Goal: Task Accomplishment & Management: Use online tool/utility

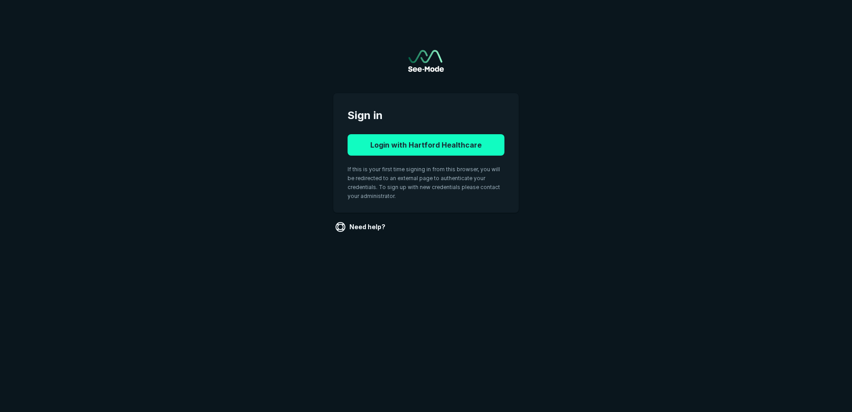
click at [436, 146] on button "Login with Hartford Healthcare" at bounding box center [426, 144] width 157 height 21
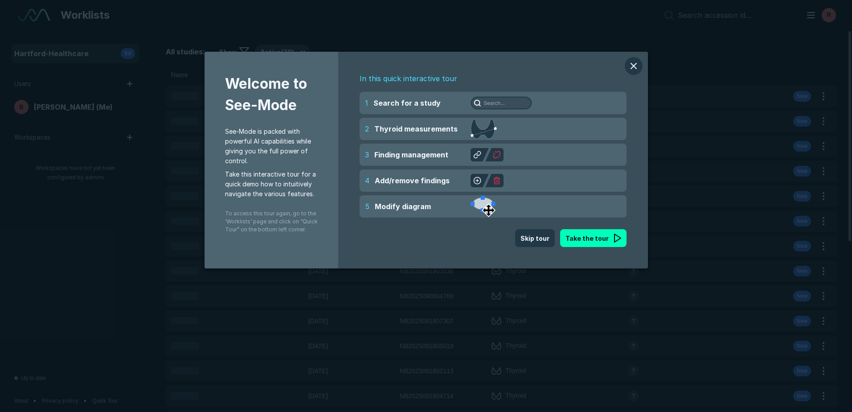
scroll to position [2700, 4155]
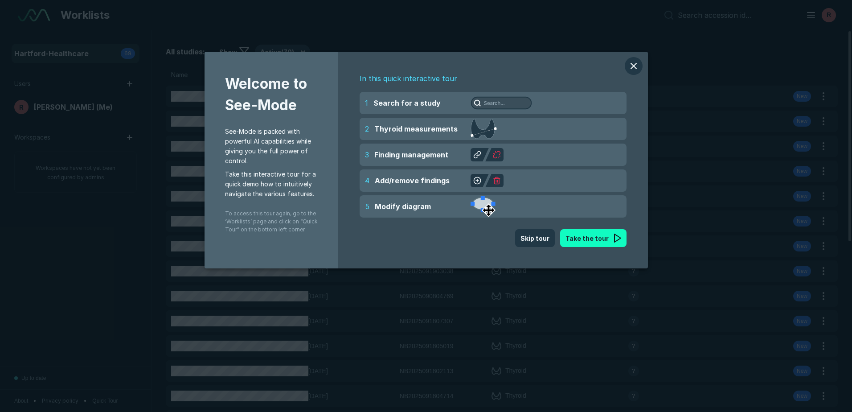
click at [604, 242] on button "Take the tour" at bounding box center [593, 238] width 66 height 18
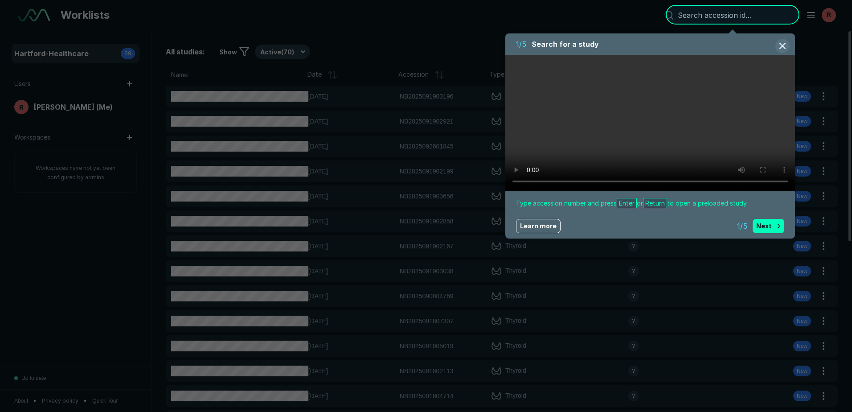
click at [781, 45] on button "button" at bounding box center [782, 46] width 14 height 14
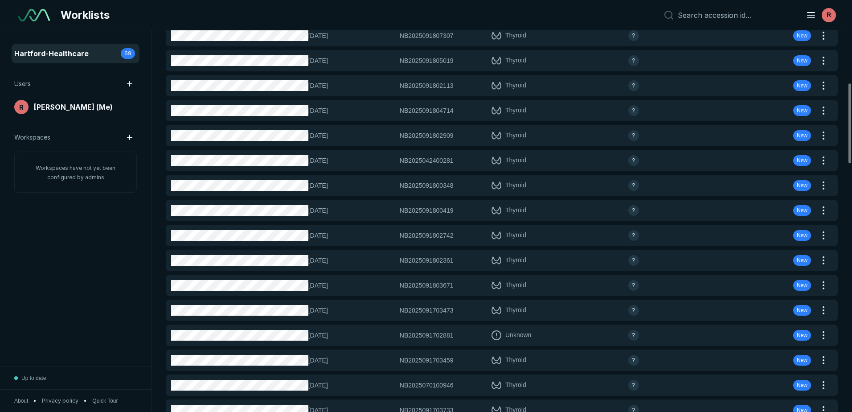
scroll to position [0, 0]
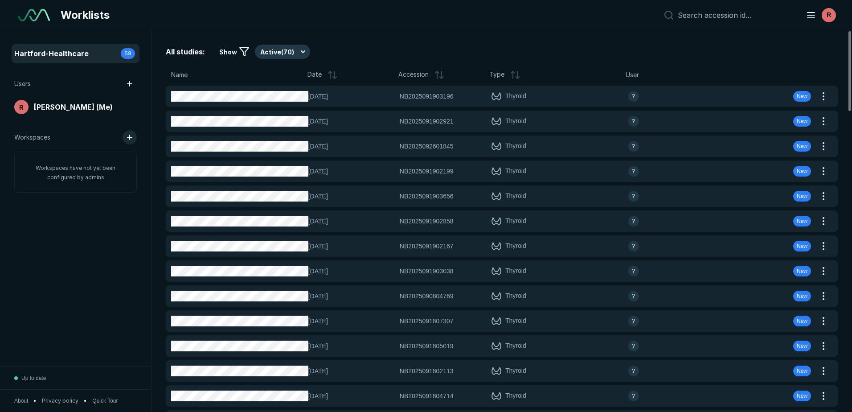
click at [130, 138] on button "button" at bounding box center [130, 137] width 14 height 14
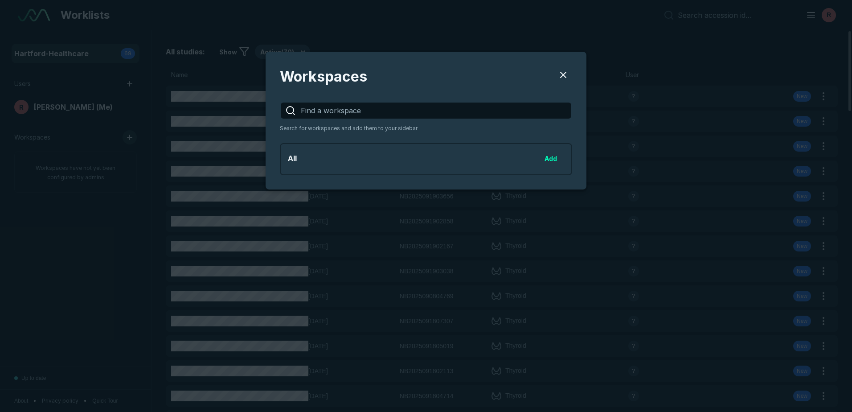
scroll to position [1183, 2373]
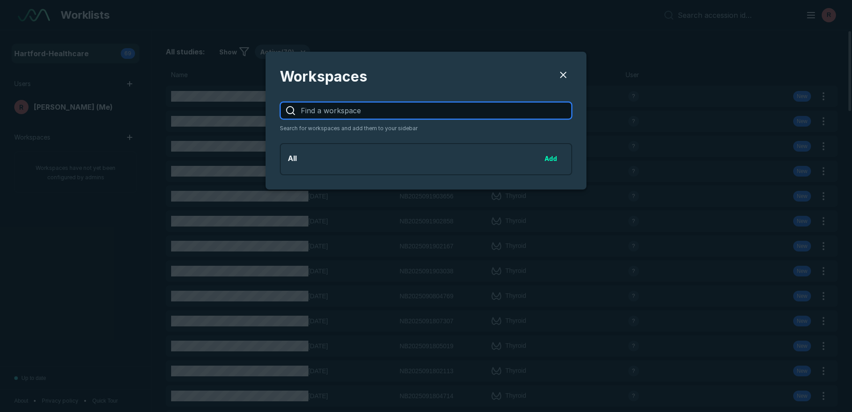
click at [501, 114] on input "Users" at bounding box center [436, 110] width 271 height 16
click at [500, 114] on input "Users" at bounding box center [436, 110] width 271 height 16
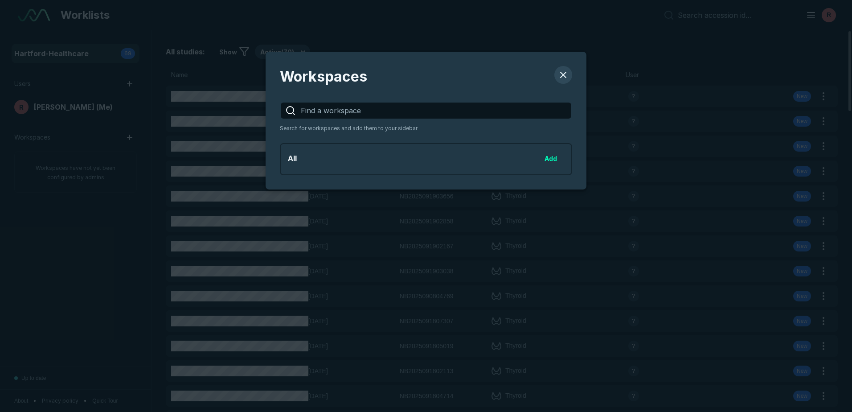
click at [562, 74] on button "Users" at bounding box center [563, 75] width 18 height 18
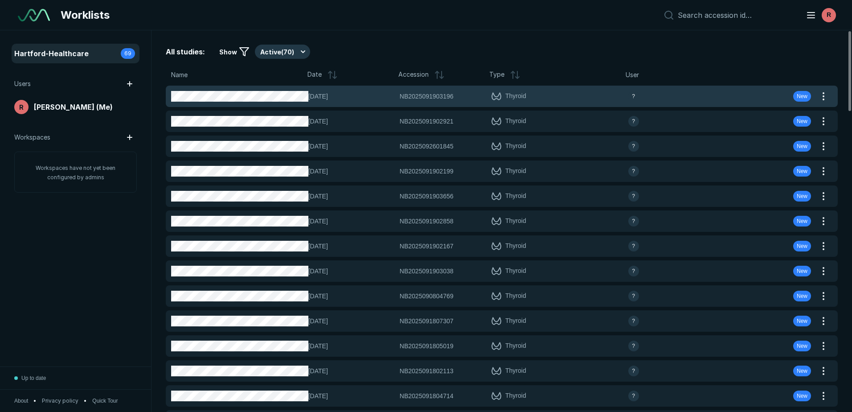
click at [403, 96] on span "NB2025091903196" at bounding box center [427, 96] width 54 height 10
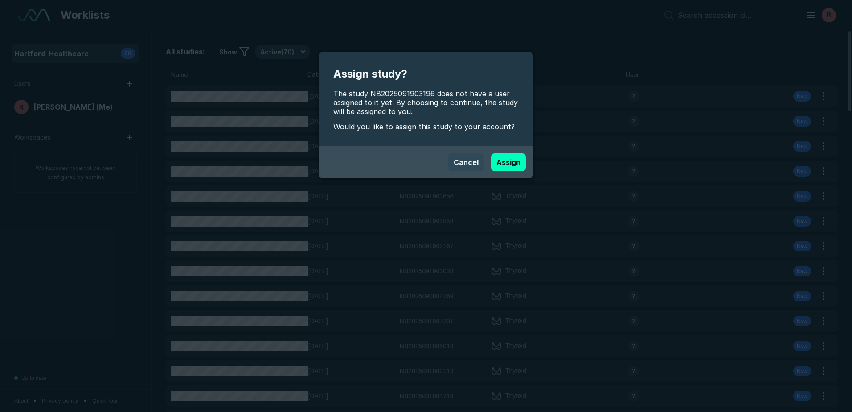
click at [458, 161] on button "Cancel" at bounding box center [466, 162] width 36 height 18
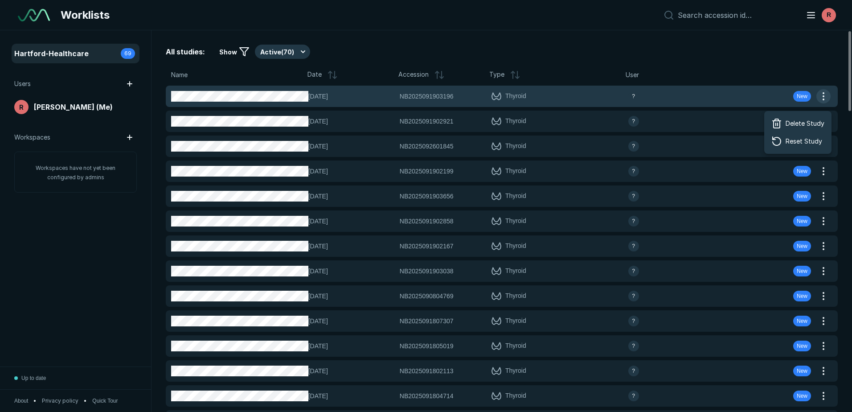
click at [828, 92] on button "button" at bounding box center [823, 96] width 14 height 14
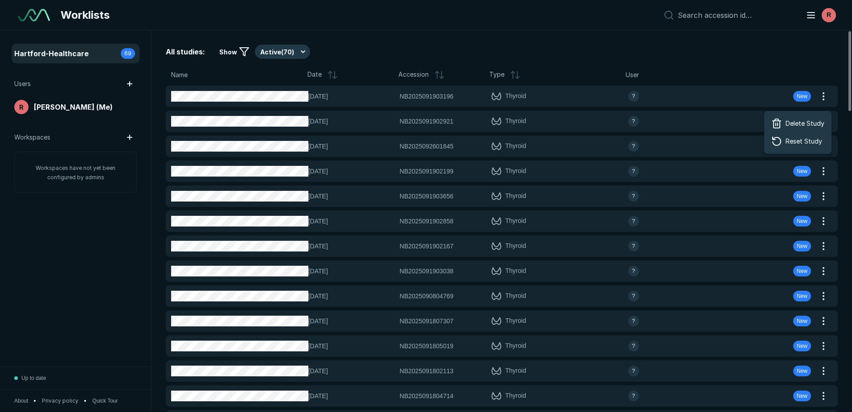
click at [418, 22] on div "Worklists R" at bounding box center [426, 15] width 852 height 30
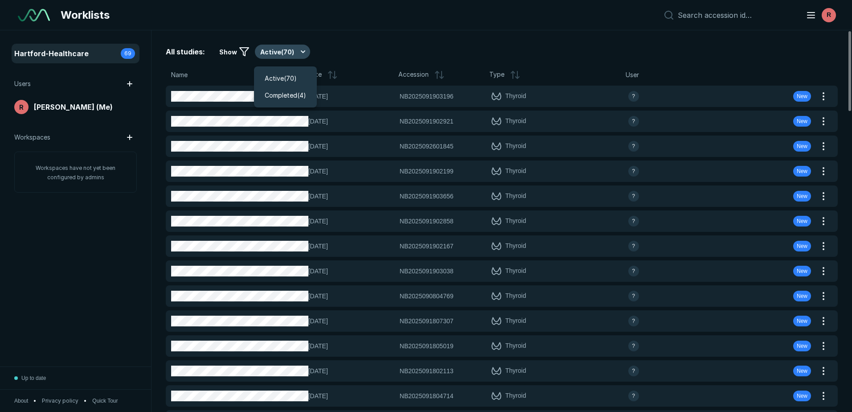
click at [299, 51] on button "Active ( 70 )" at bounding box center [282, 52] width 55 height 14
click at [291, 98] on span "Completed ( 4 )" at bounding box center [285, 95] width 41 height 10
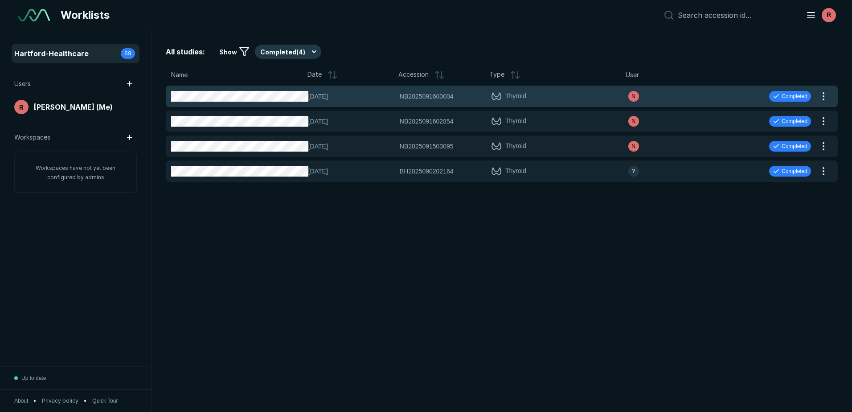
click at [315, 98] on span "[DATE]" at bounding box center [351, 96] width 86 height 10
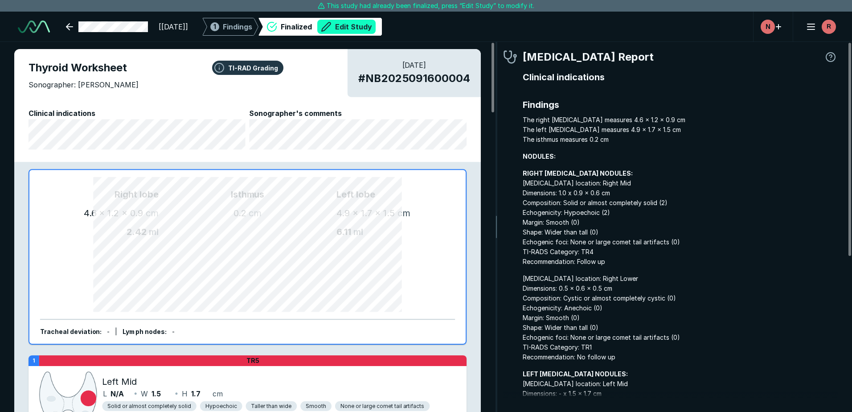
scroll to position [2791, 4980]
type textarea "x"
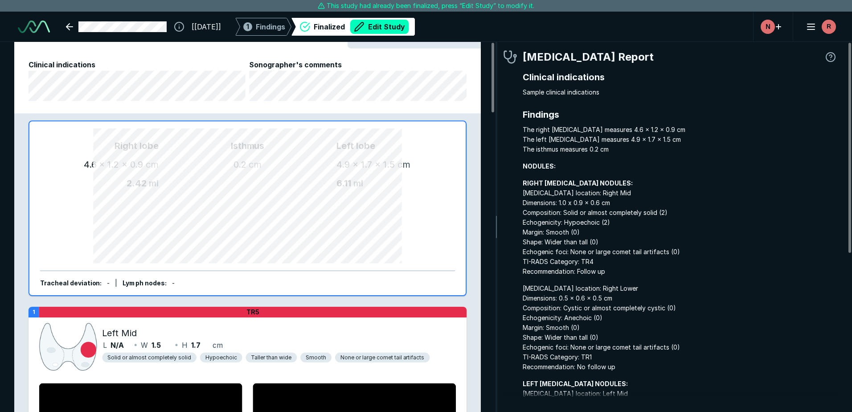
scroll to position [0, 0]
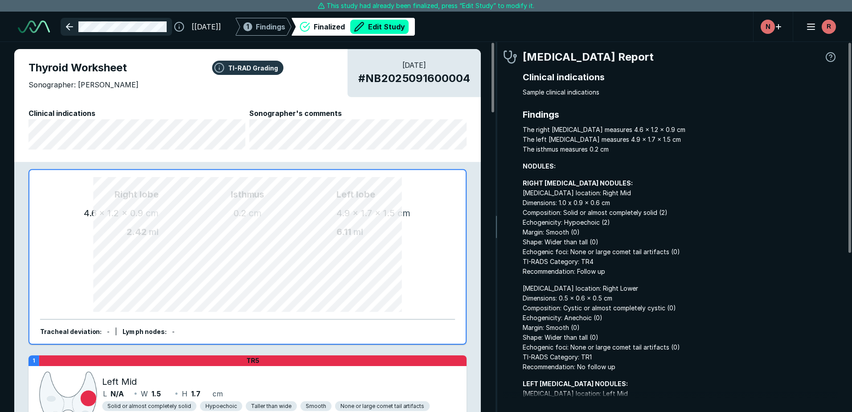
click at [72, 26] on link at bounding box center [116, 27] width 111 height 18
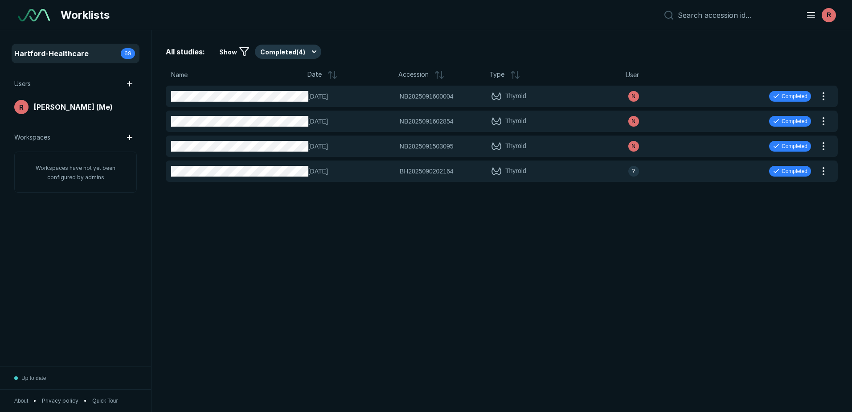
scroll to position [2843, 4980]
click at [830, 16] on span "R" at bounding box center [829, 14] width 4 height 9
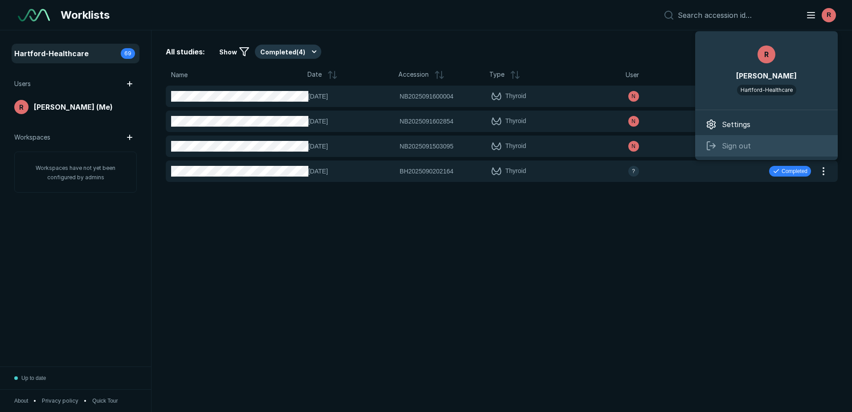
click at [730, 148] on span "Sign out" at bounding box center [736, 145] width 29 height 11
